Goal: Task Accomplishment & Management: Manage account settings

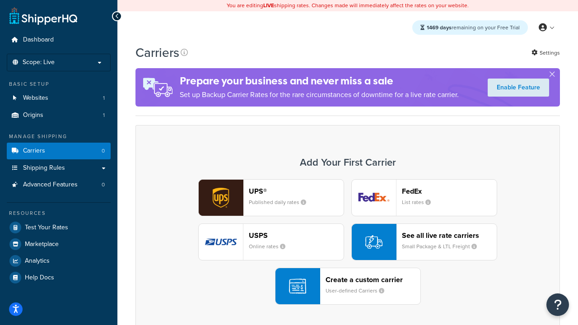
click at [348, 242] on div "UPS® Published daily rates FedEx List rates USPS Online rates See all live rate…" at bounding box center [348, 242] width 406 height 126
click at [449, 191] on header "FedEx" at bounding box center [449, 191] width 95 height 9
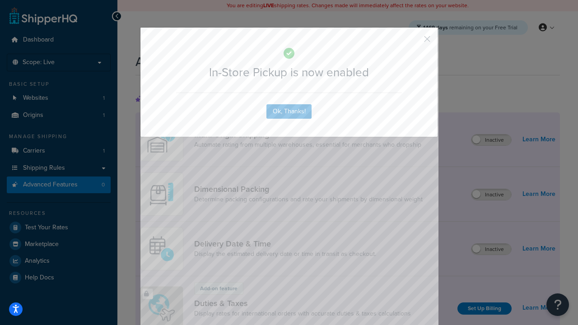
scroll to position [293, 0]
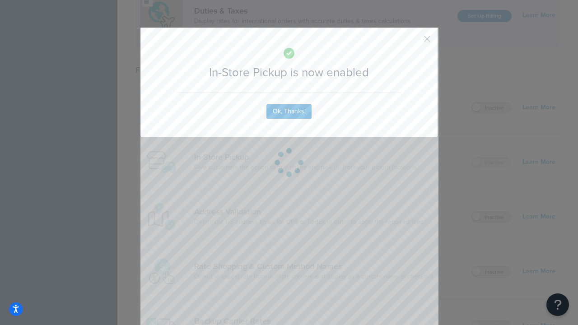
click at [414, 42] on button "button" at bounding box center [414, 42] width 2 height 2
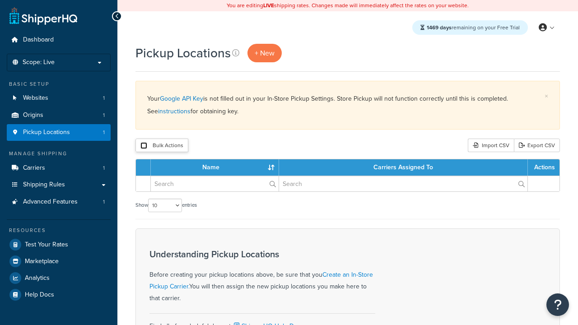
click at [144, 146] on input "checkbox" at bounding box center [143, 145] width 7 height 7
checkbox input "true"
click at [0, 0] on button "Delete" at bounding box center [0, 0] width 0 height 0
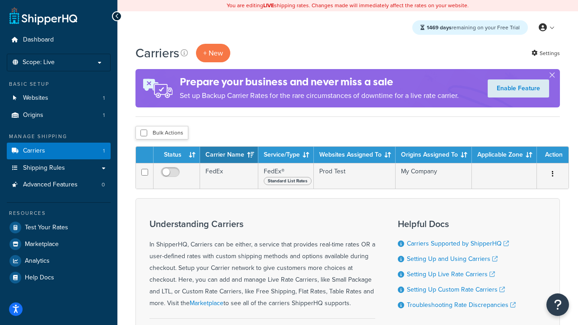
click at [144, 133] on input "checkbox" at bounding box center [143, 133] width 7 height 7
checkbox input "true"
click at [0, 0] on button "Delete" at bounding box center [0, 0] width 0 height 0
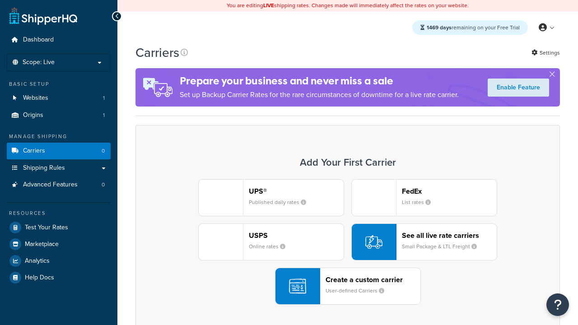
click at [348, 242] on div "UPS® Published daily rates FedEx List rates USPS Online rates See all live rate…" at bounding box center [348, 242] width 406 height 126
click at [449, 191] on header "FedEx" at bounding box center [449, 191] width 95 height 9
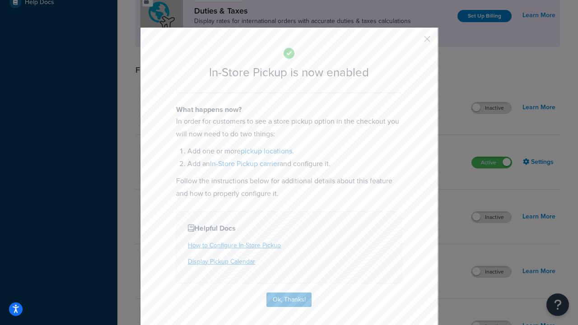
click at [414, 42] on button "button" at bounding box center [414, 42] width 2 height 2
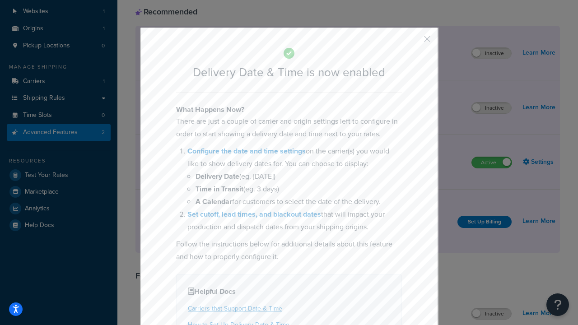
click at [414, 42] on button "button" at bounding box center [414, 42] width 2 height 2
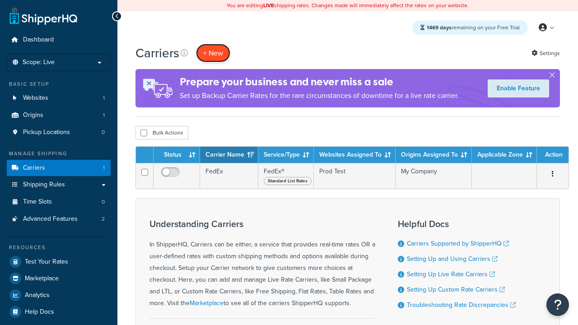
click at [213, 53] on button "+ New" at bounding box center [213, 53] width 34 height 19
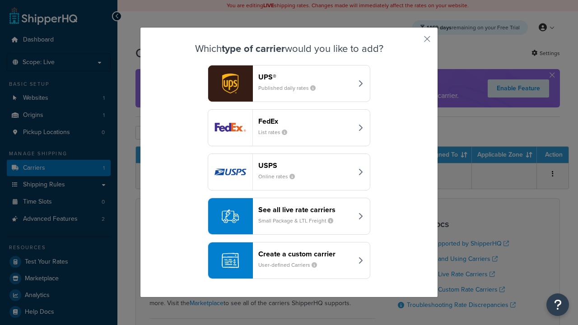
click at [289, 261] on div "Create a custom carrier User-defined Carriers" at bounding box center [305, 261] width 94 height 22
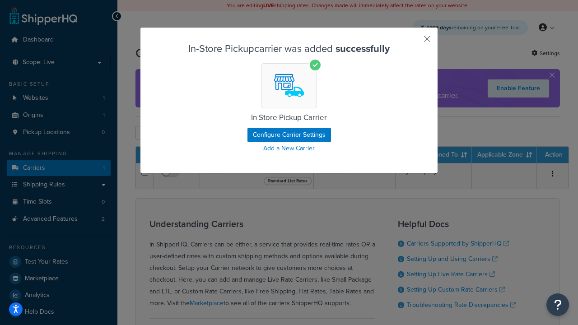
click at [414, 42] on button "button" at bounding box center [414, 42] width 2 height 2
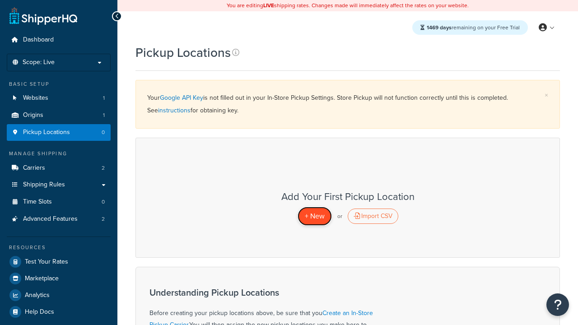
click at [314, 216] on span "+ New" at bounding box center [315, 216] width 20 height 10
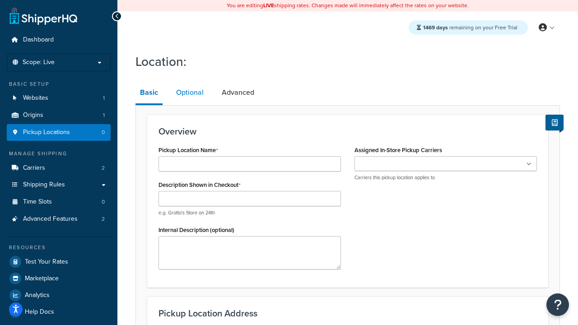
click at [190, 93] on link "Optional" at bounding box center [190, 93] width 37 height 22
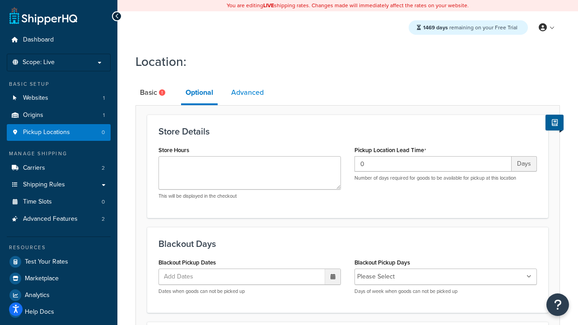
click at [247, 93] on link "Advanced" at bounding box center [248, 93] width 42 height 22
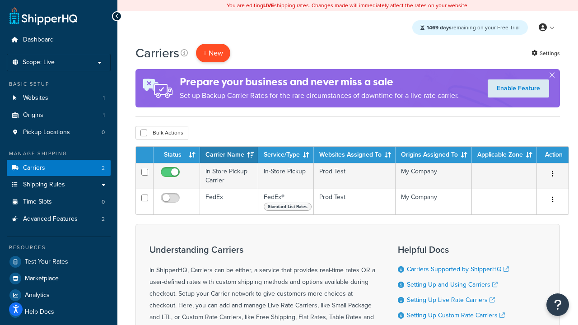
click at [213, 53] on button "+ New" at bounding box center [213, 53] width 34 height 19
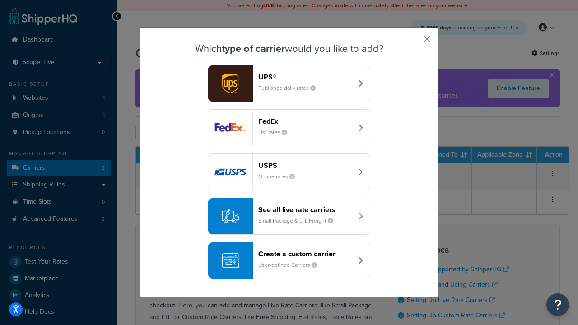
click at [289, 250] on header "Create a custom carrier" at bounding box center [305, 254] width 94 height 9
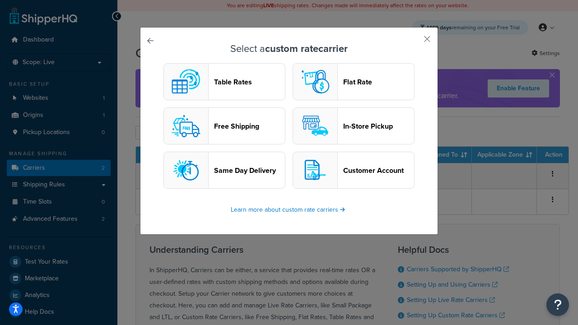
click at [354, 82] on header "Flat Rate" at bounding box center [378, 82] width 71 height 9
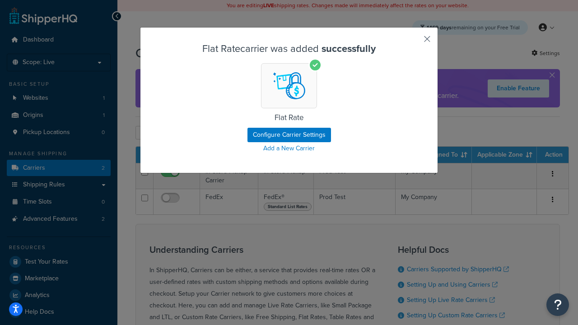
click at [414, 42] on button "button" at bounding box center [414, 42] width 2 height 2
